Goal: Task Accomplishment & Management: Manage account settings

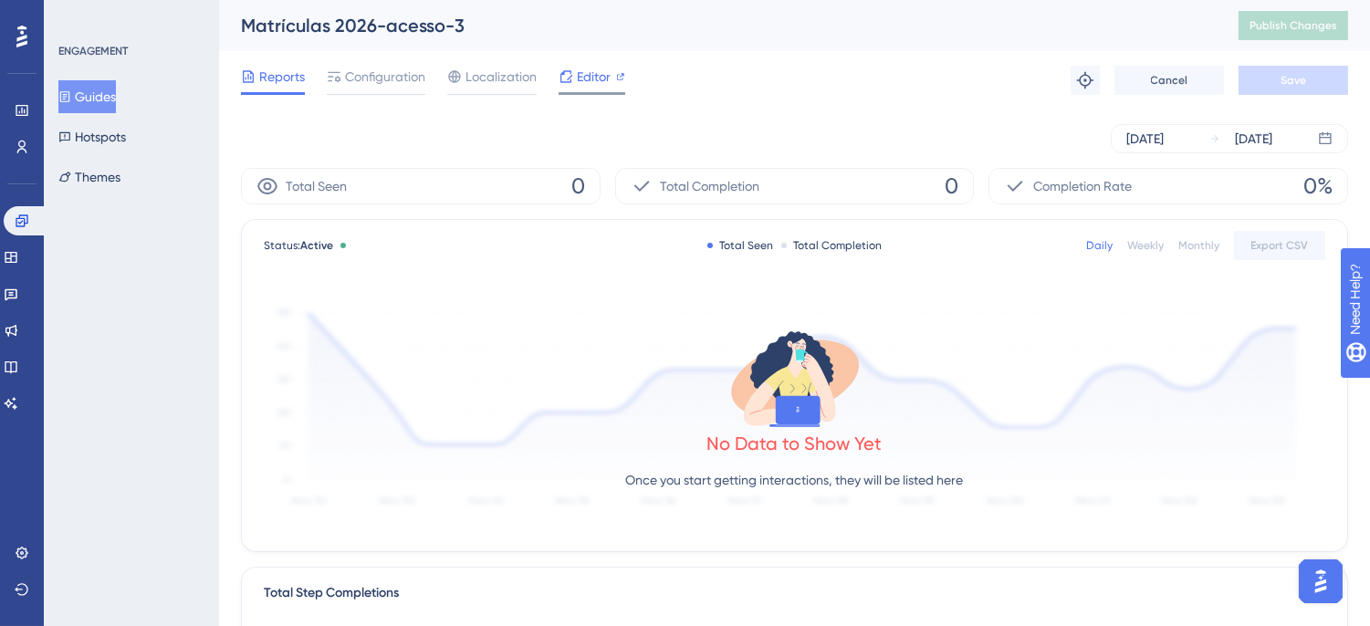
click at [595, 78] on span "Editor" at bounding box center [594, 77] width 34 height 22
click at [363, 67] on span "Configuration" at bounding box center [385, 77] width 80 height 22
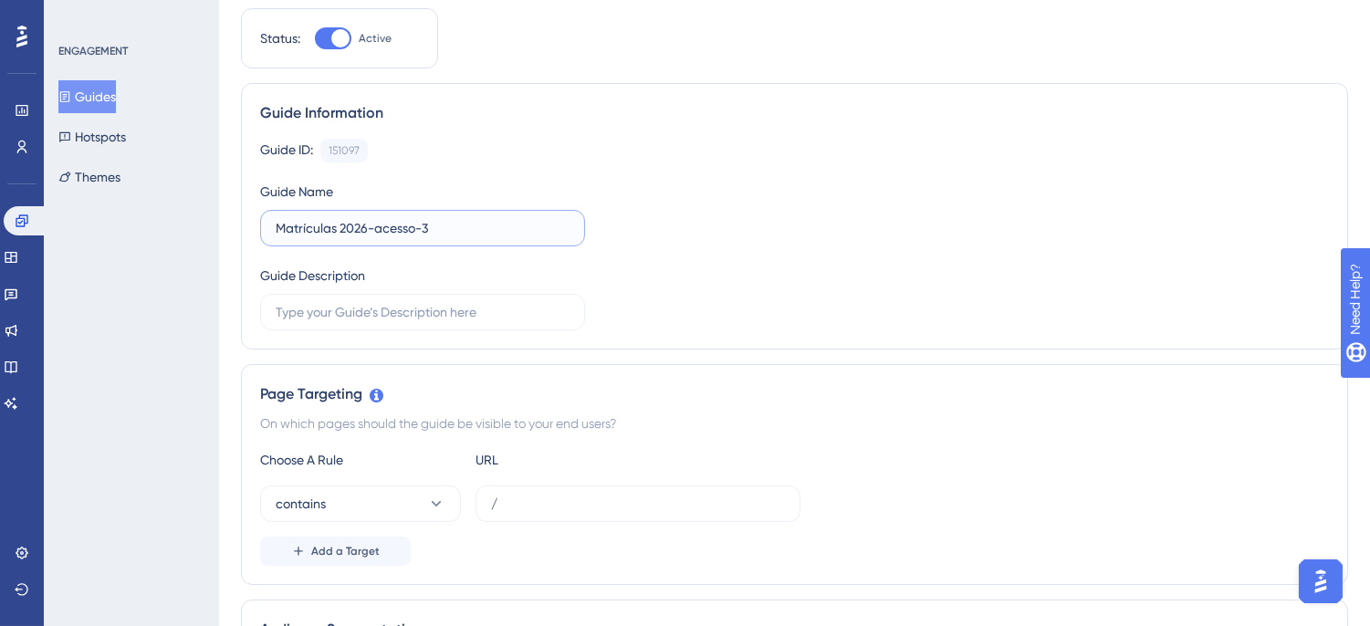
click at [512, 235] on input "Matrículas 2026-acesso-3" at bounding box center [423, 228] width 294 height 20
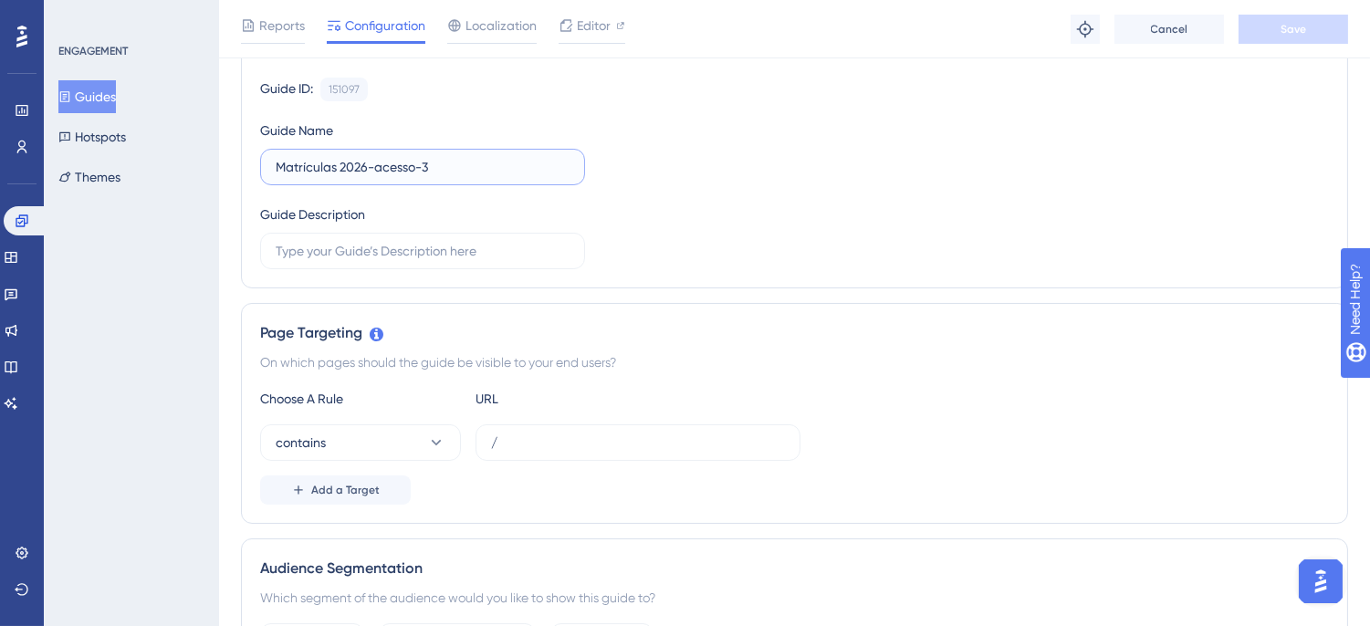
scroll to position [203, 0]
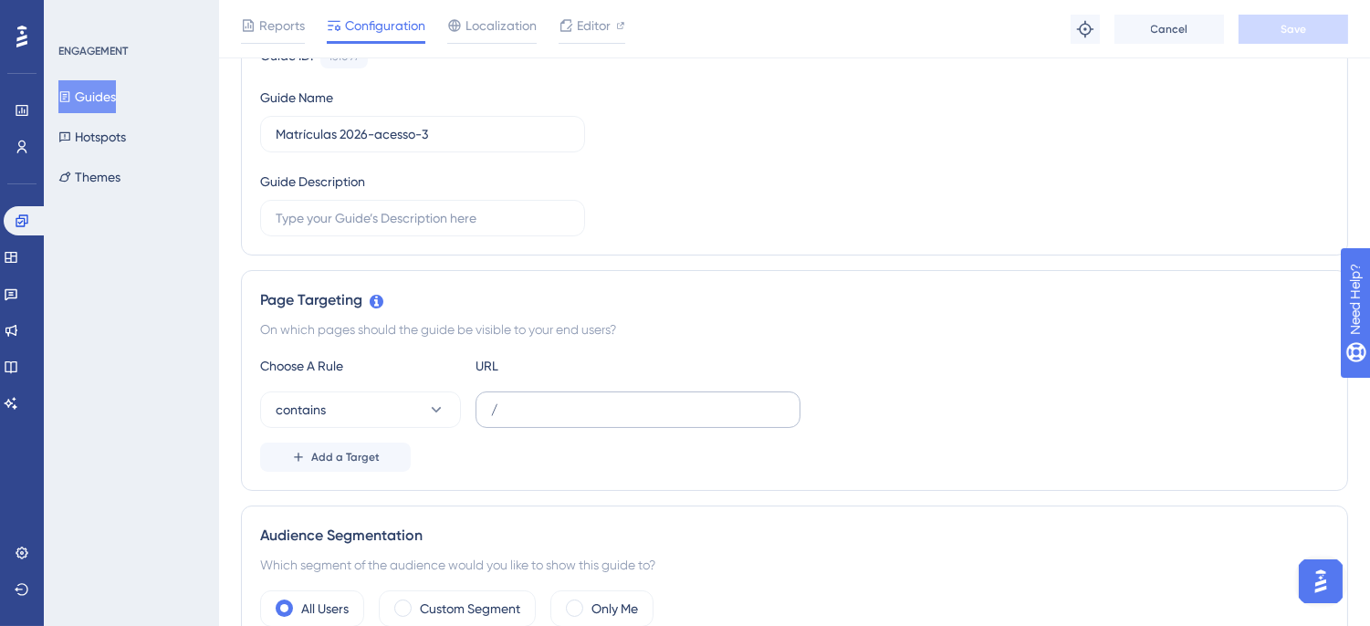
click at [579, 397] on label "/" at bounding box center [637, 409] width 325 height 37
click at [579, 400] on input "/" at bounding box center [638, 410] width 294 height 20
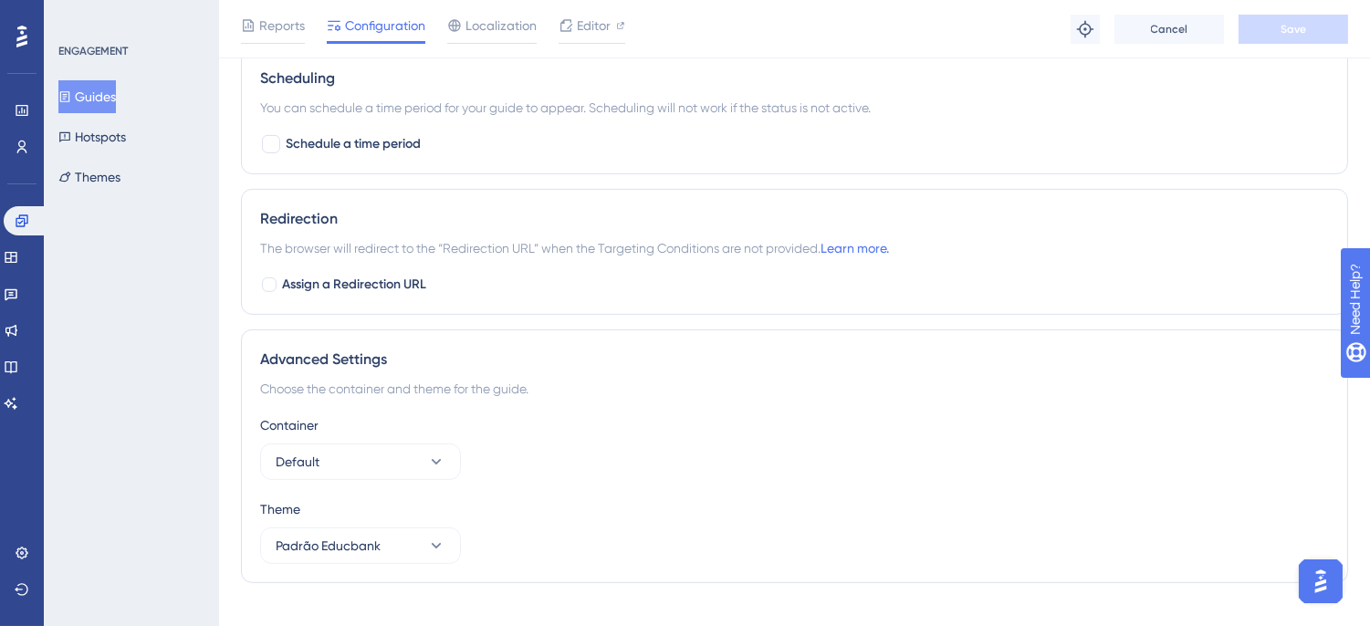
scroll to position [1383, 0]
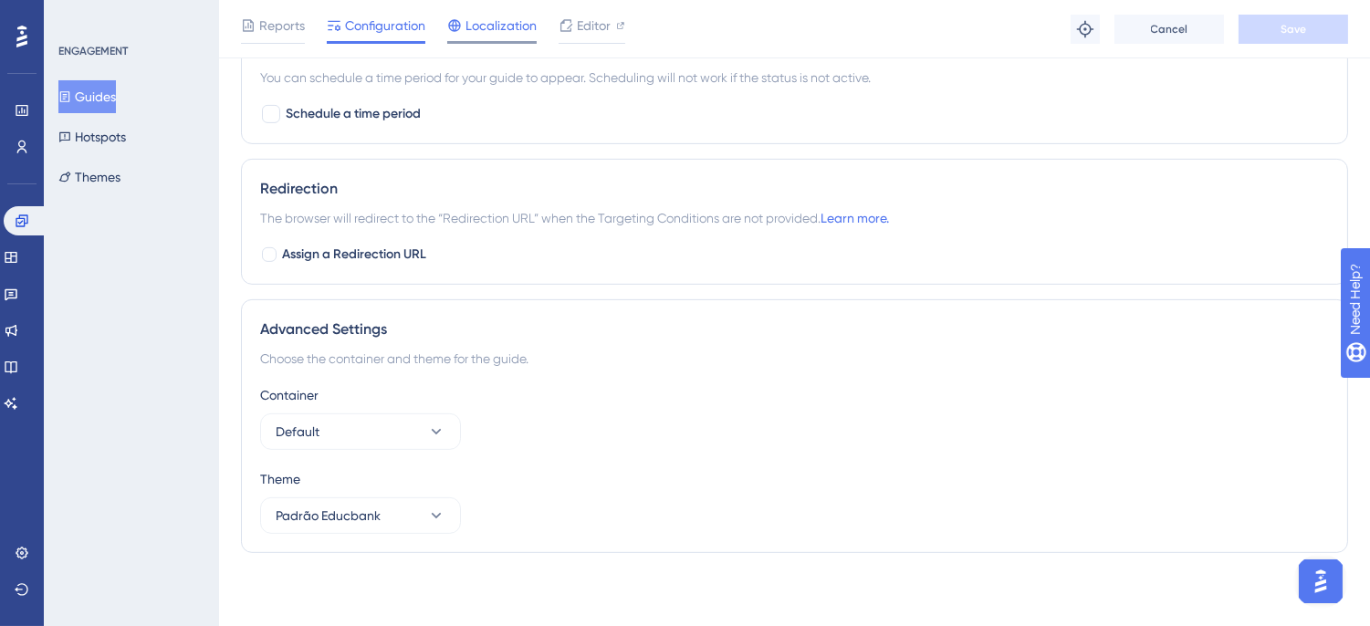
click at [506, 34] on span "Localization" at bounding box center [500, 26] width 71 height 22
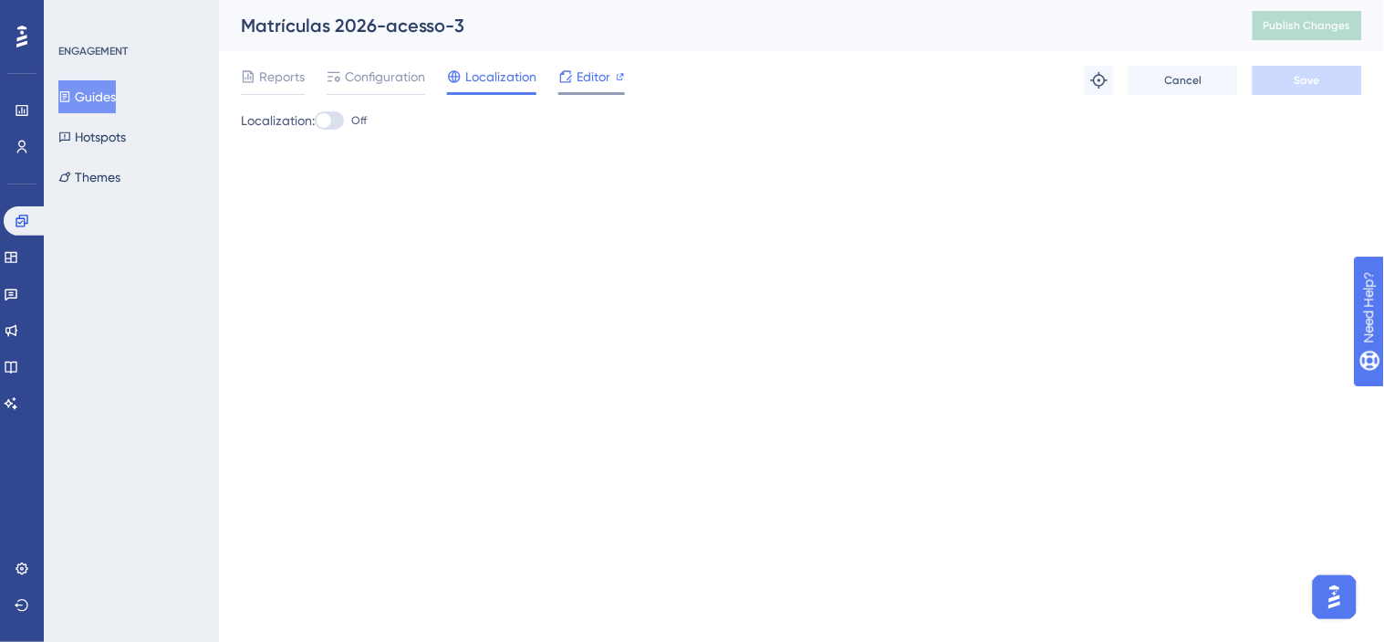
click at [594, 78] on span "Editor" at bounding box center [594, 77] width 34 height 22
click at [600, 86] on span "Editor" at bounding box center [594, 77] width 34 height 22
click at [277, 79] on span "Reports" at bounding box center [282, 77] width 46 height 22
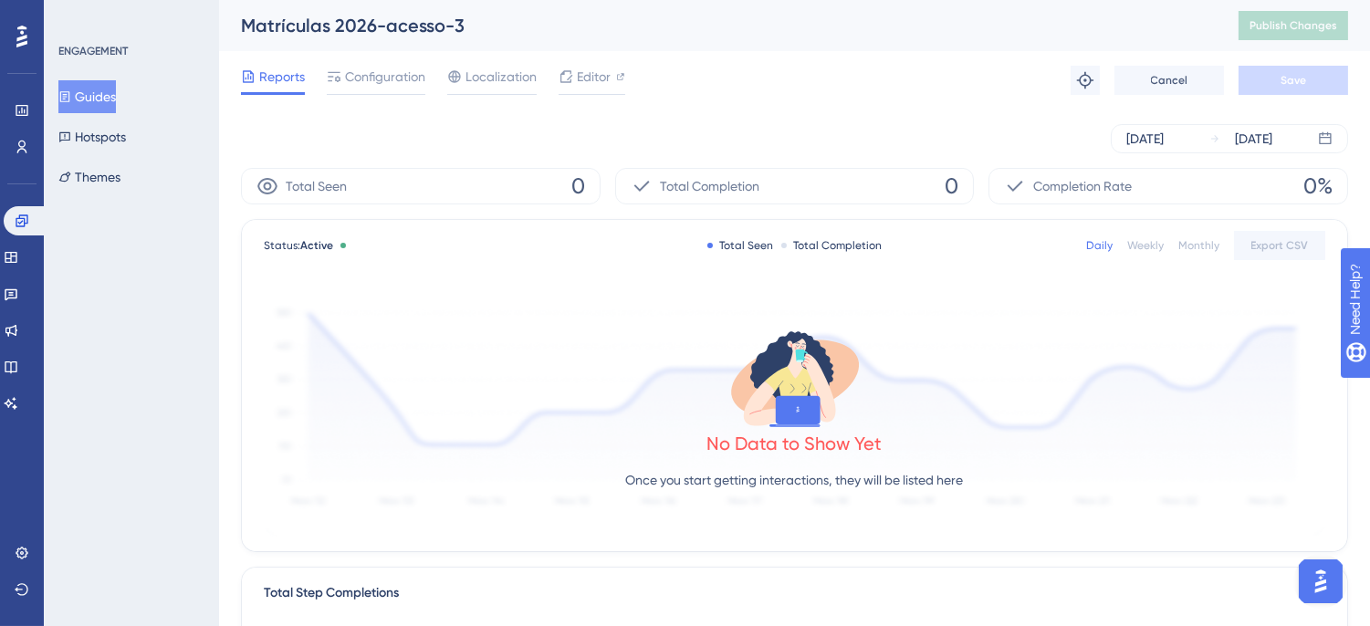
click at [106, 102] on button "Guides" at bounding box center [86, 96] width 57 height 33
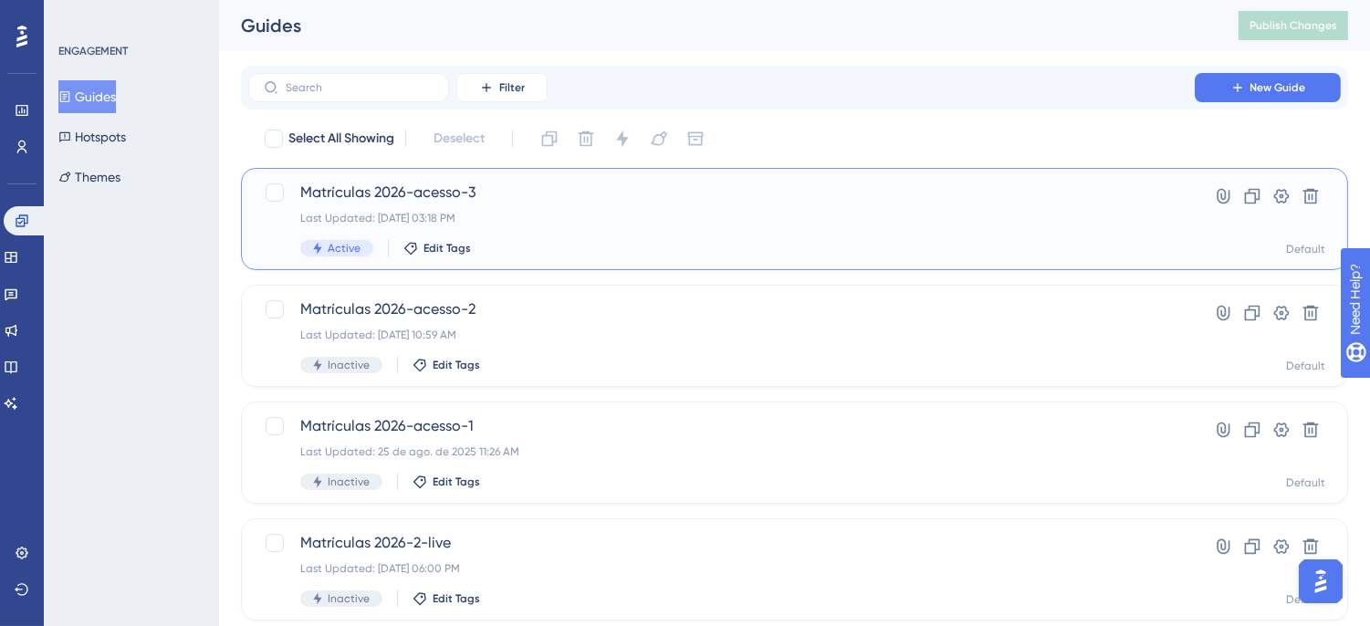
click at [603, 199] on span "Matrículas 2026-acesso-3" at bounding box center [721, 193] width 842 height 22
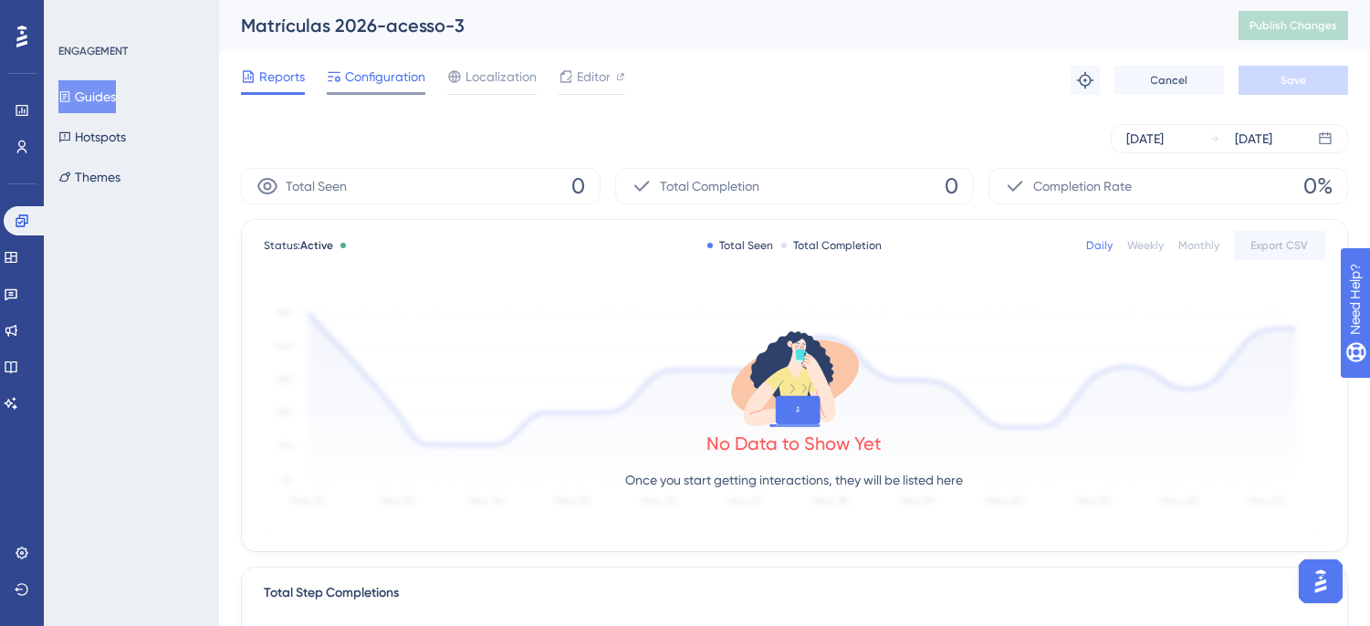
click at [386, 78] on span "Configuration" at bounding box center [385, 77] width 80 height 22
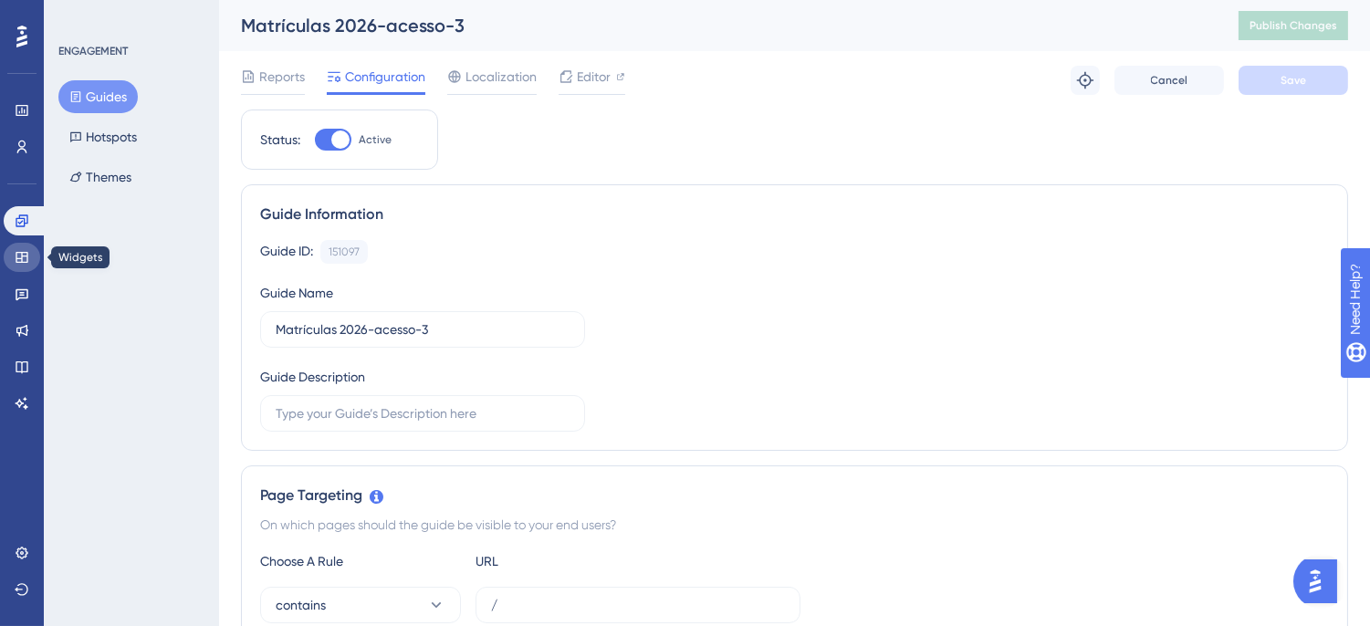
click at [19, 260] on icon at bounding box center [22, 257] width 15 height 15
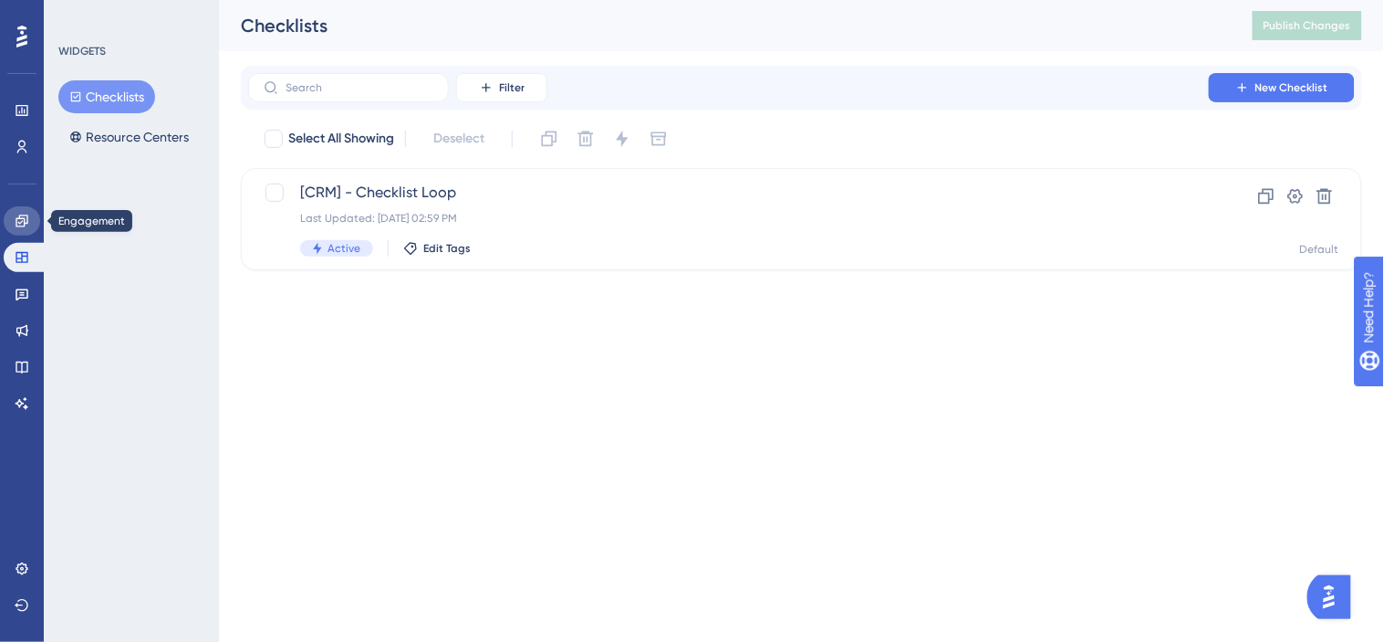
click at [28, 219] on icon at bounding box center [22, 221] width 15 height 15
